Goal: Transaction & Acquisition: Subscribe to service/newsletter

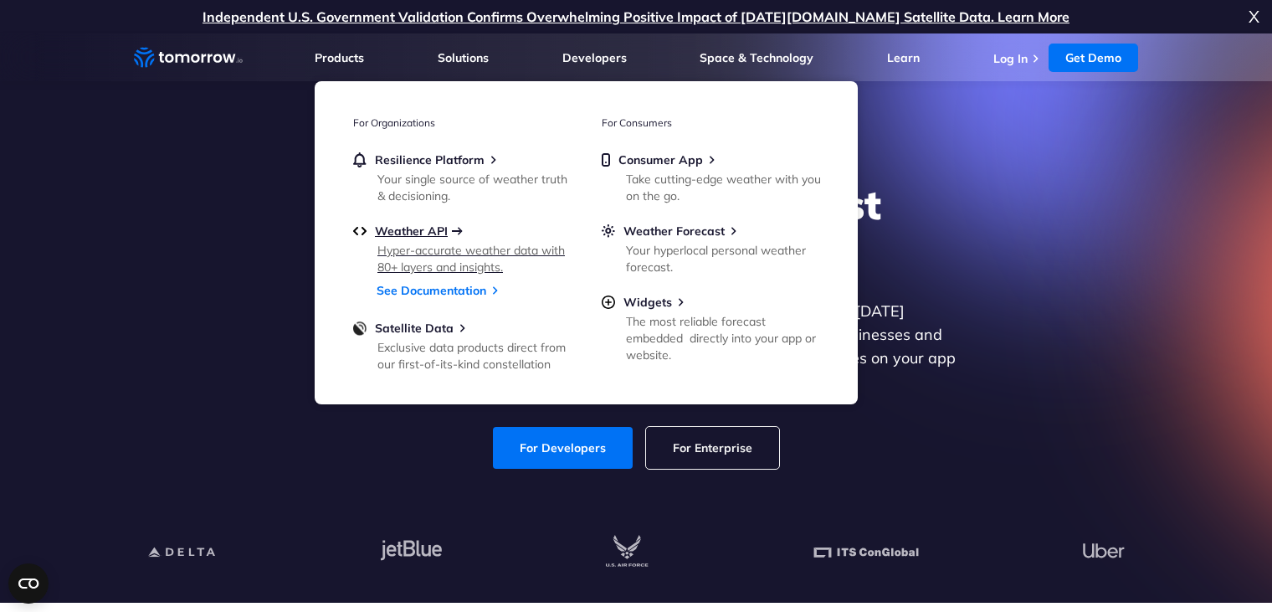
click at [397, 237] on span "Weather API" at bounding box center [411, 231] width 73 height 15
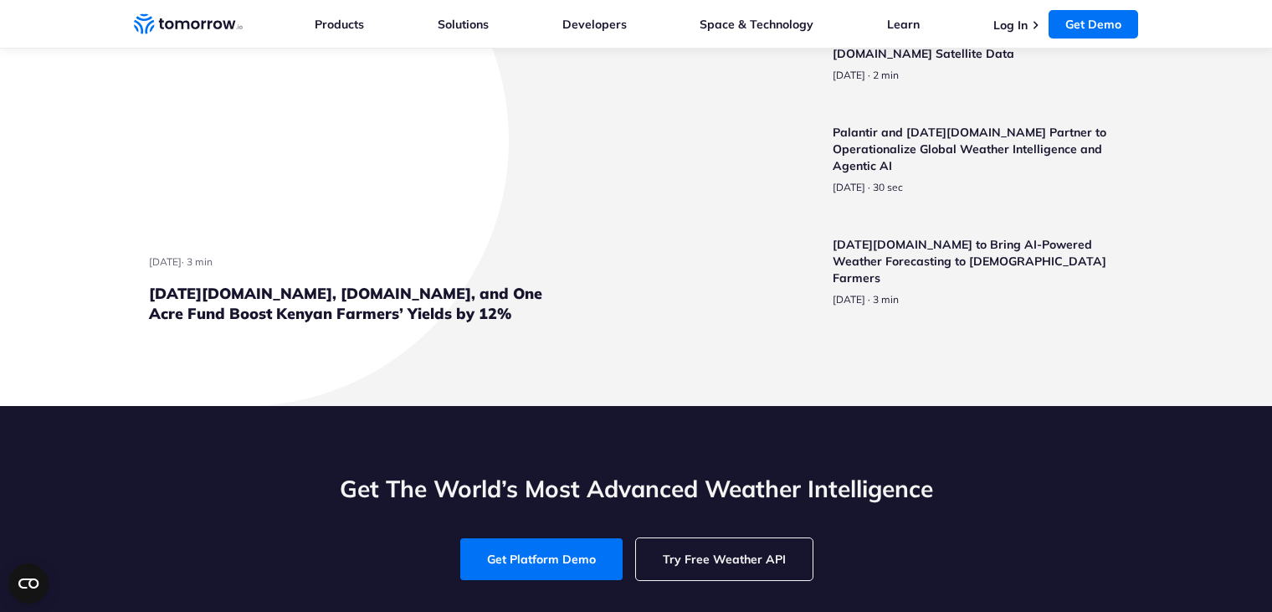
scroll to position [3851, 0]
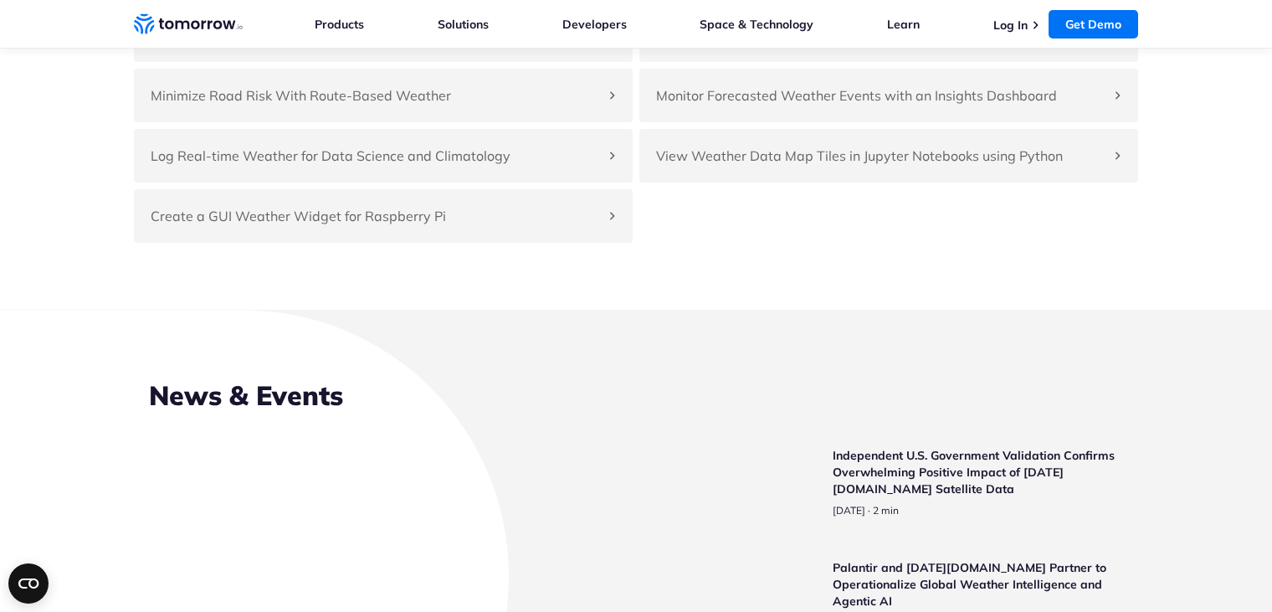
drag, startPoint x: 641, startPoint y: 177, endPoint x: 1105, endPoint y: 106, distance: 469.2
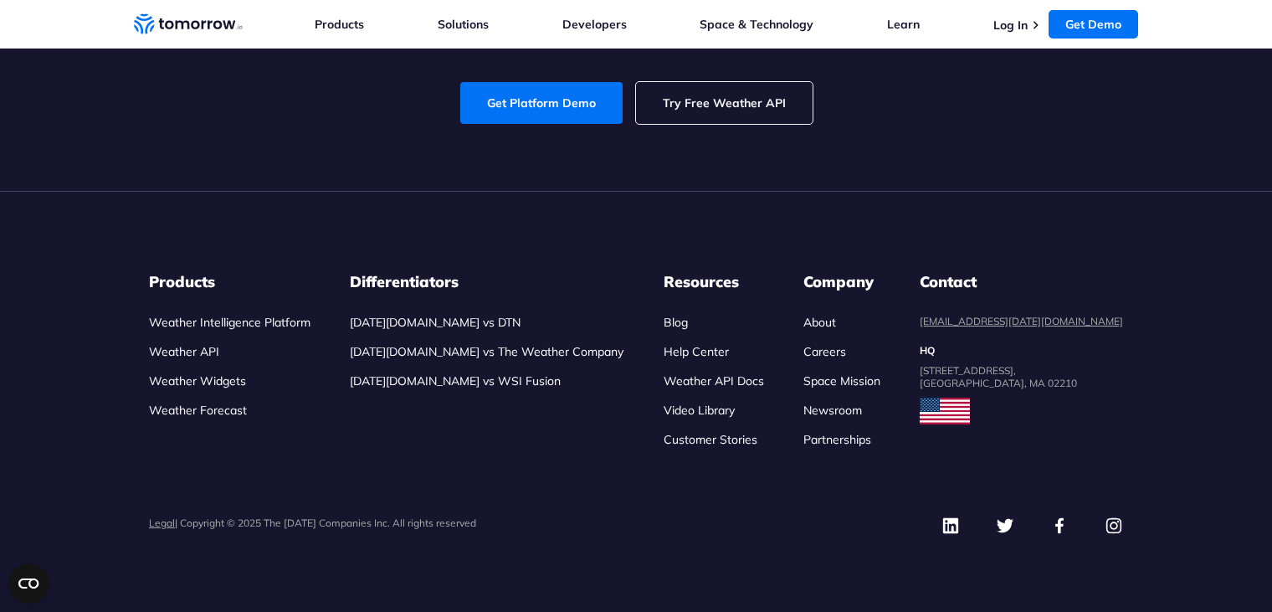
scroll to position [7985, 0]
click at [1091, 12] on link "Get Demo" at bounding box center [1094, 24] width 90 height 28
